Goal: Information Seeking & Learning: Check status

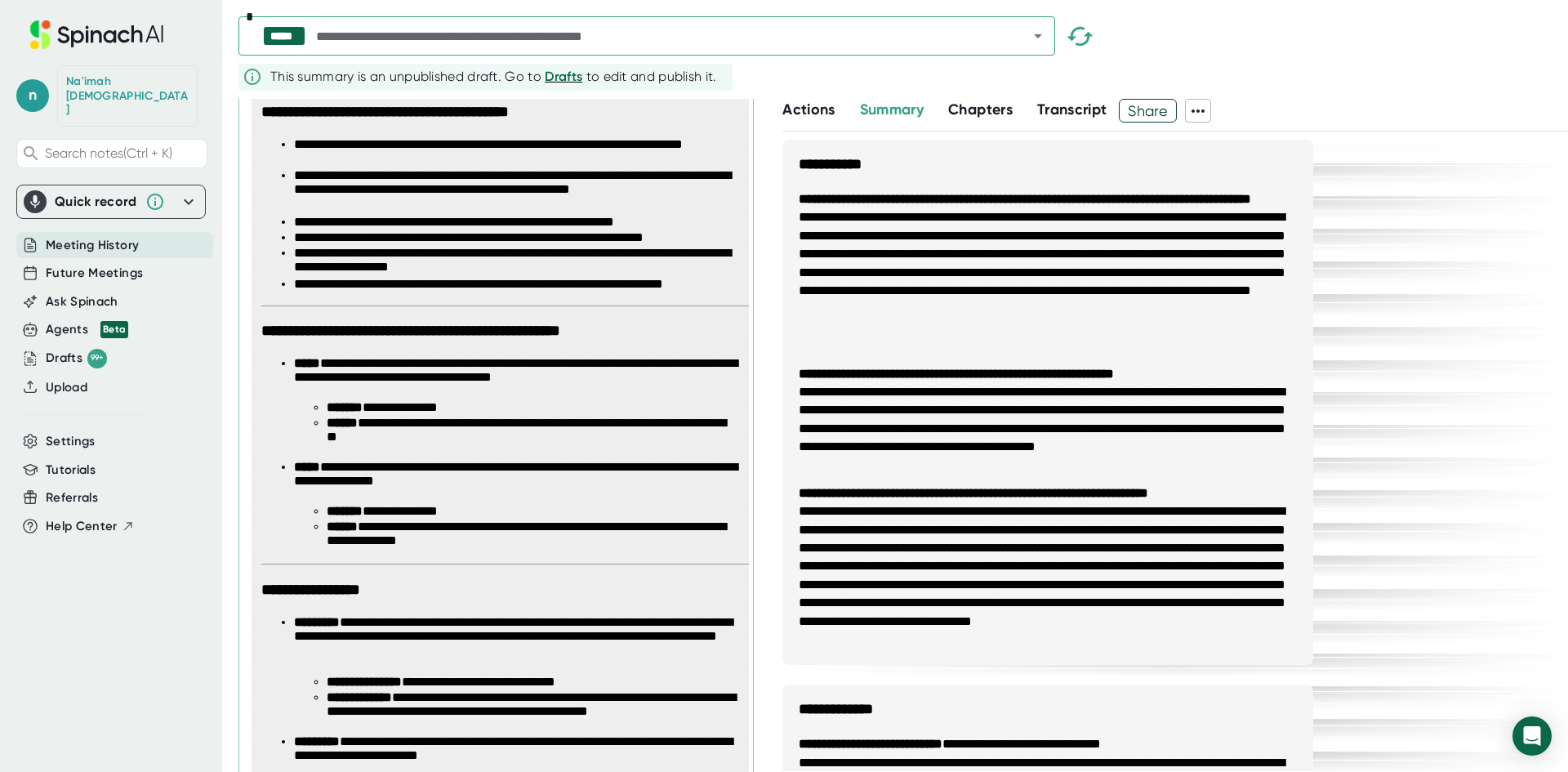
scroll to position [245, 0]
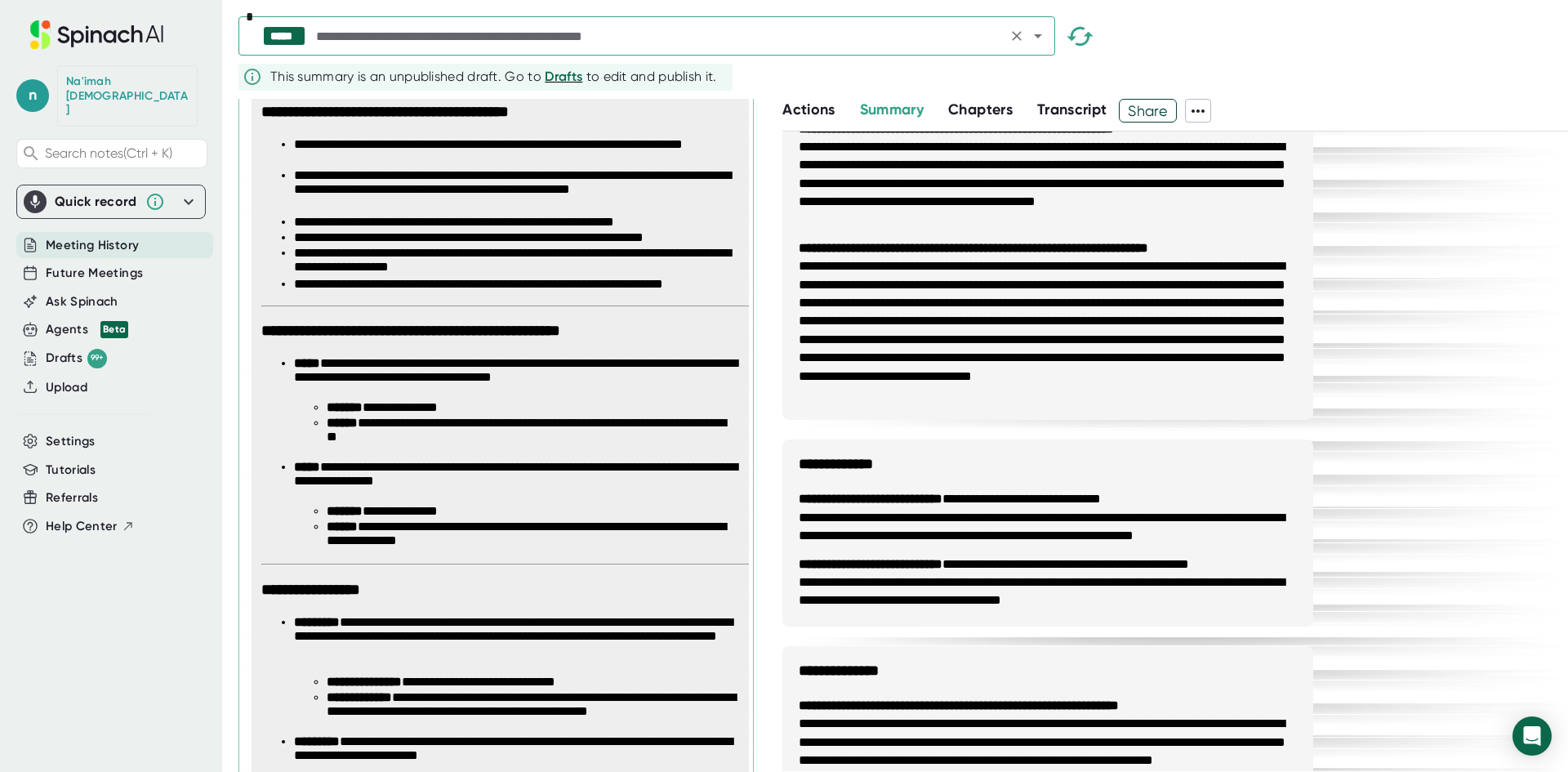
click at [1040, 37] on icon "Open" at bounding box center [1038, 36] width 19 height 19
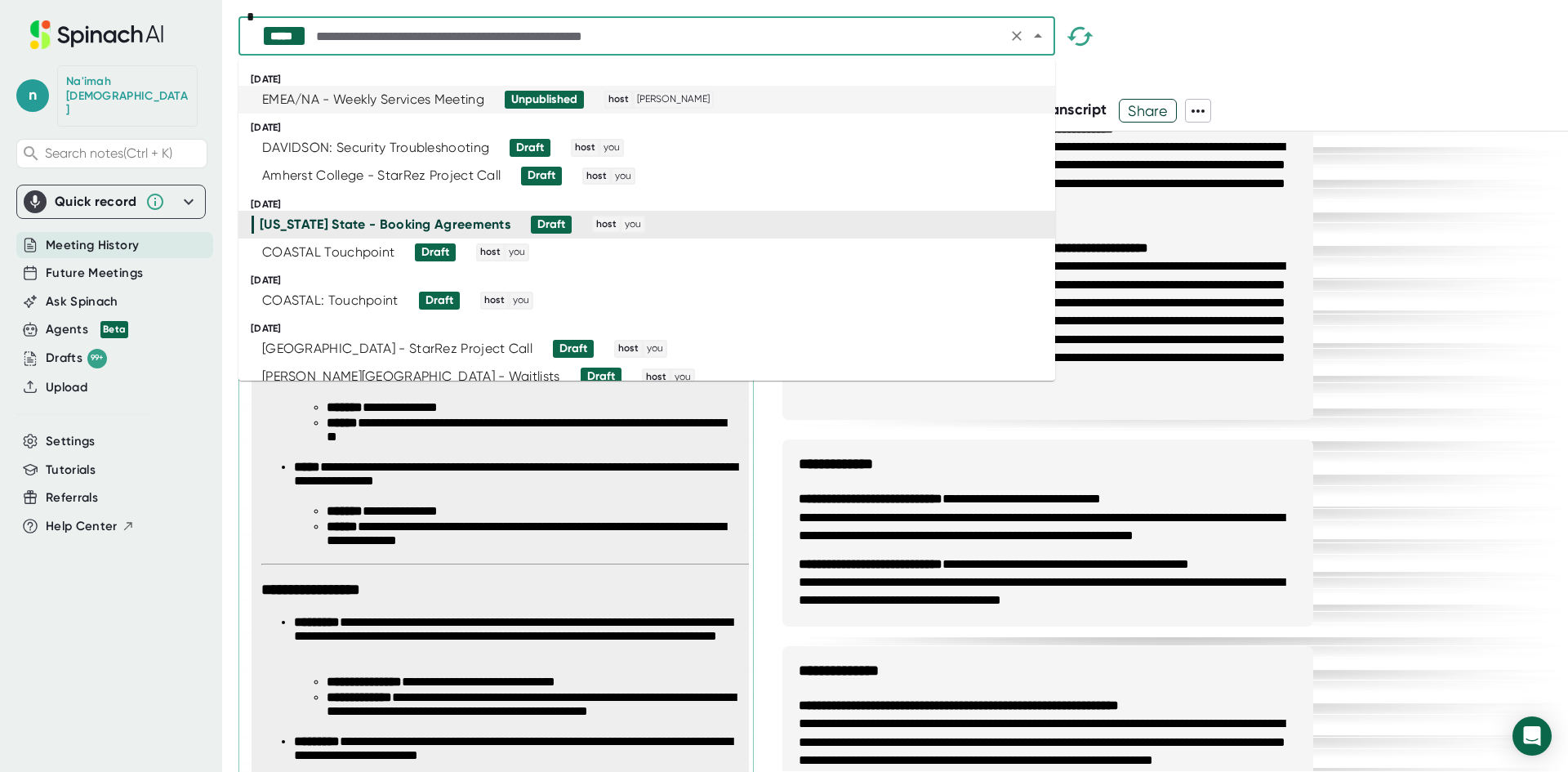
click at [1092, 40] on icon "button" at bounding box center [1080, 36] width 29 height 29
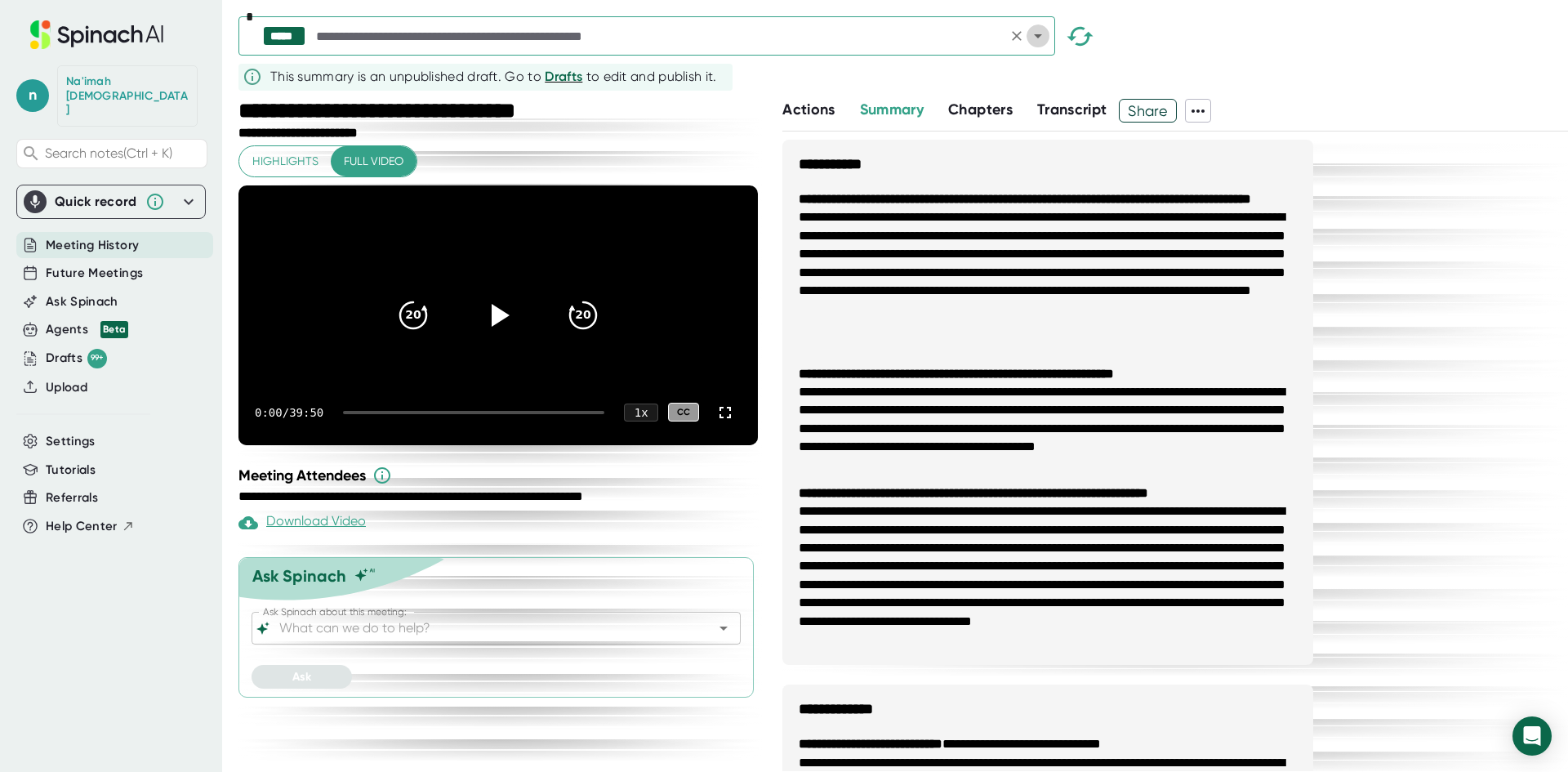
click at [1044, 39] on icon "Open" at bounding box center [1038, 36] width 19 height 19
click at [128, 264] on span "Future Meetings" at bounding box center [94, 274] width 97 height 19
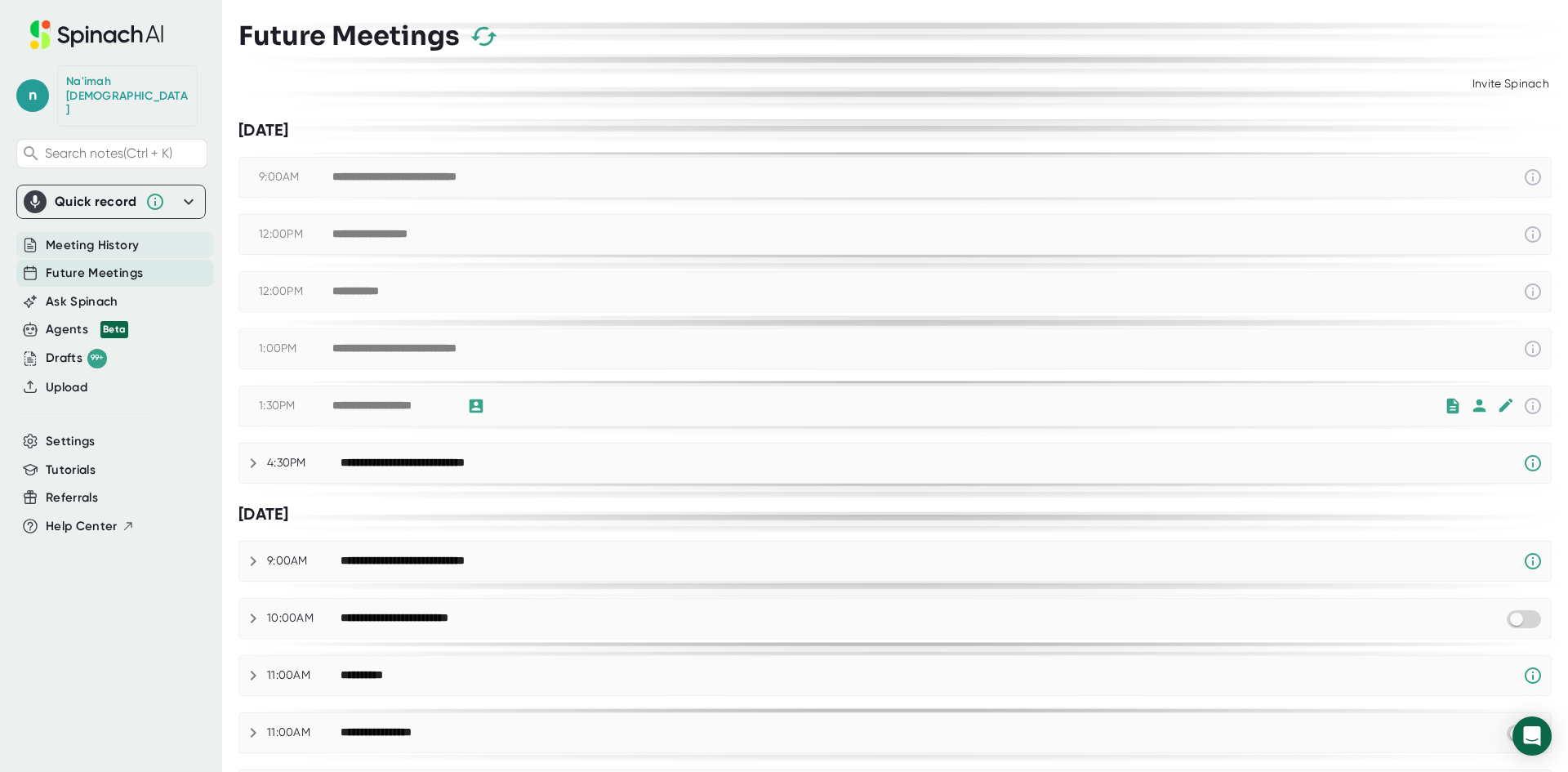
click at [123, 236] on span "Meeting History" at bounding box center [92, 246] width 93 height 19
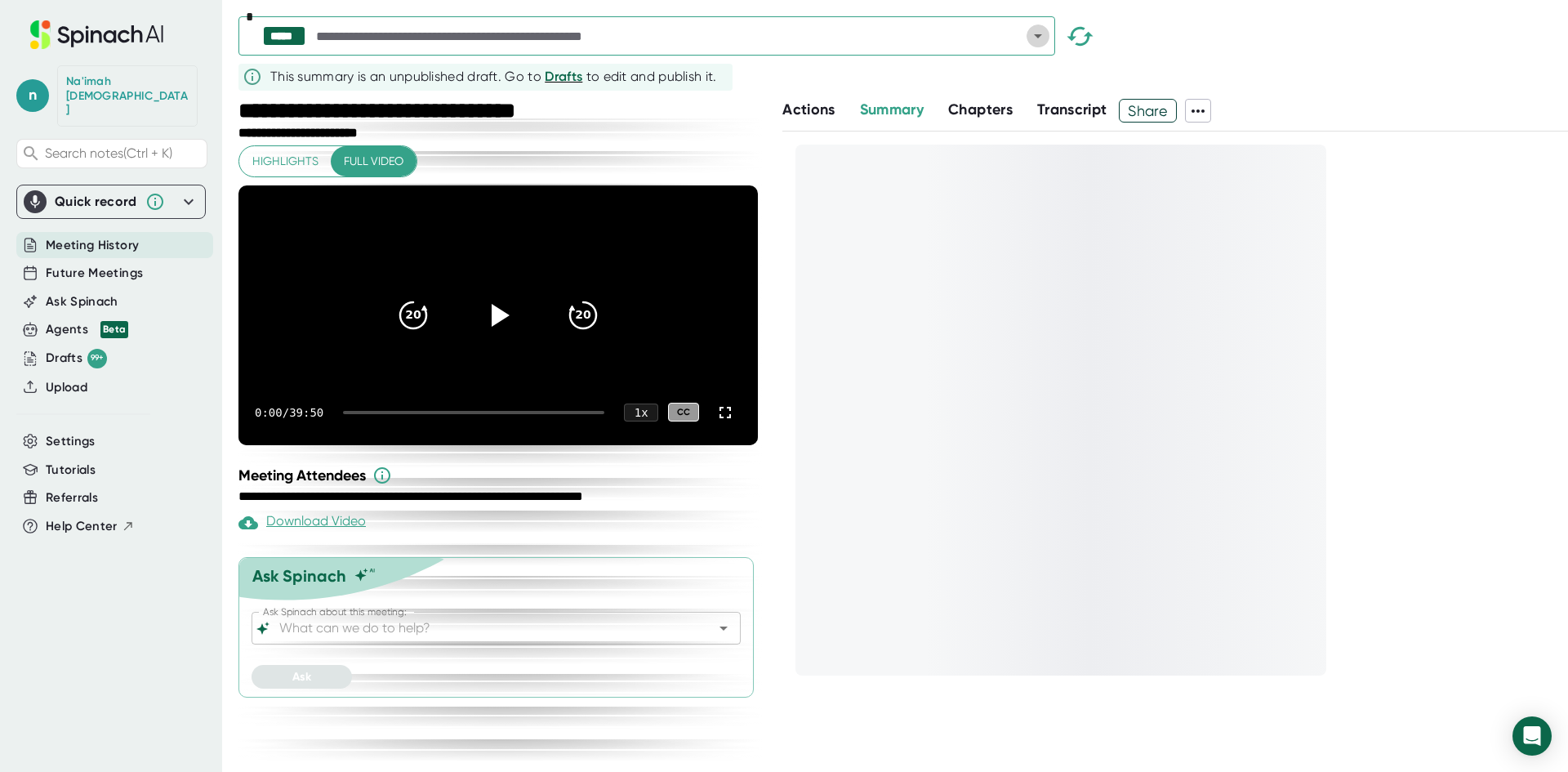
click at [1038, 38] on icon "Open" at bounding box center [1037, 36] width 9 height 4
